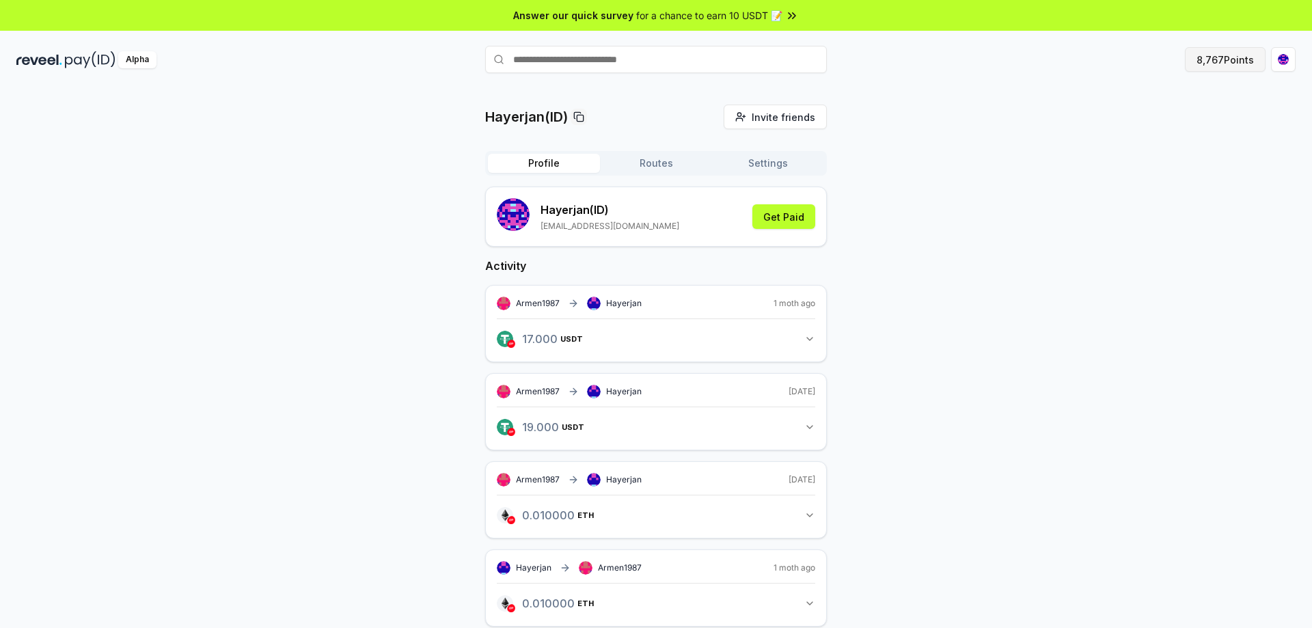
click at [1230, 66] on button "8,767 Points" at bounding box center [1225, 59] width 81 height 25
